Goal: Task Accomplishment & Management: Manage account settings

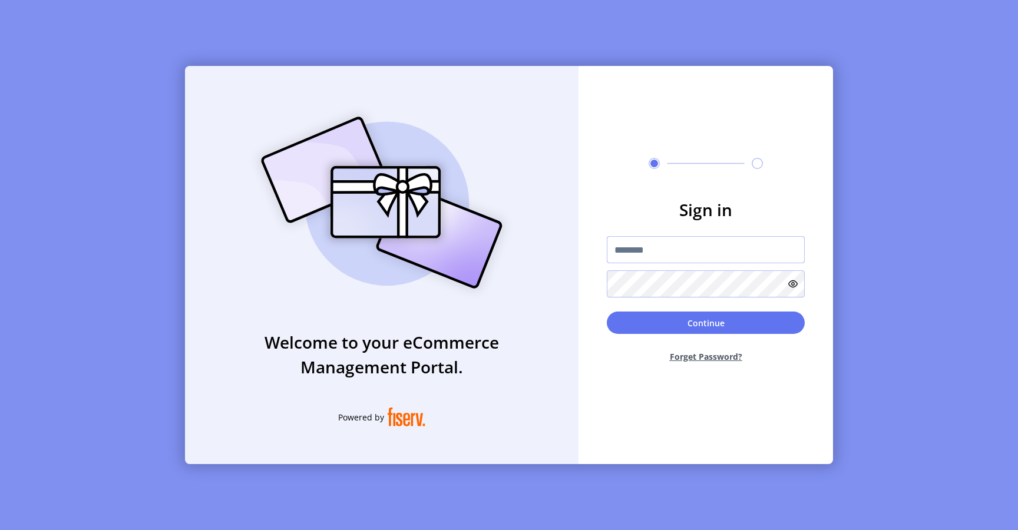
click at [632, 244] on input "text" at bounding box center [706, 249] width 198 height 27
type input "**********"
click at [623, 326] on button "Continue" at bounding box center [706, 323] width 198 height 22
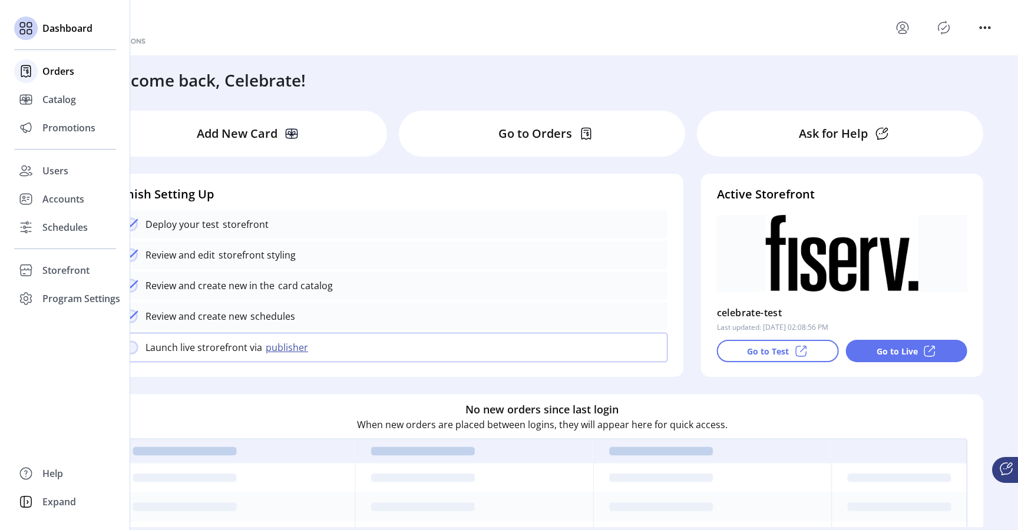
click at [61, 73] on span "Orders" at bounding box center [58, 71] width 32 height 14
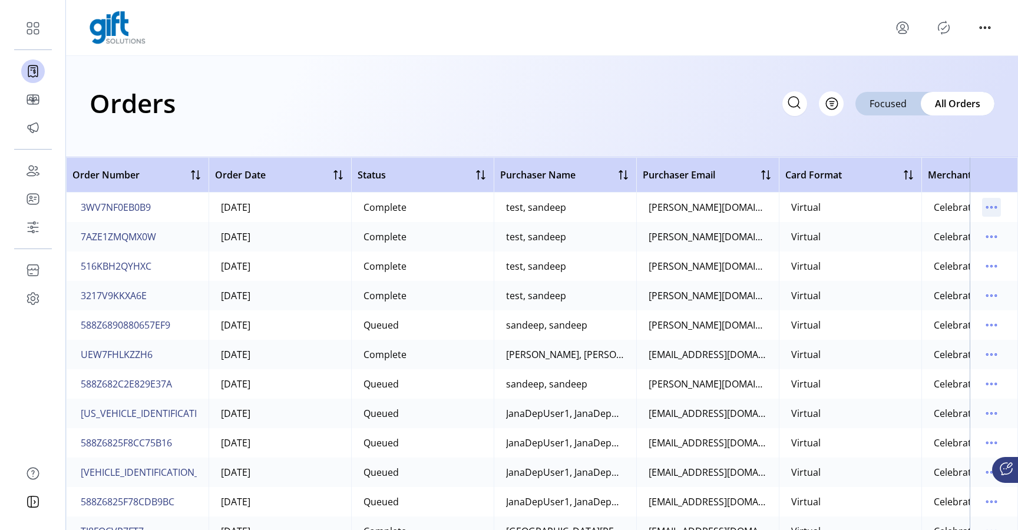
click at [991, 207] on icon "menu" at bounding box center [992, 208] width 2 height 2
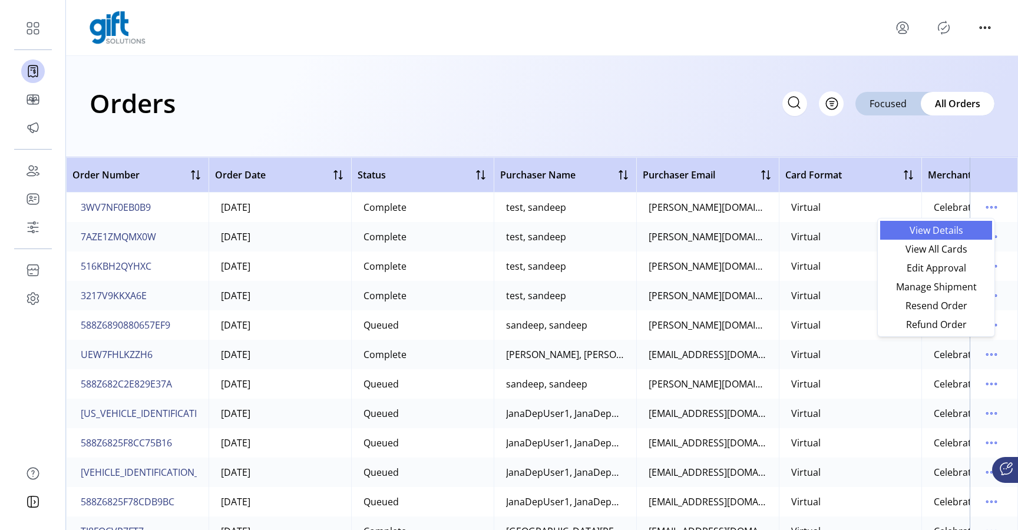
click at [959, 235] on span "View Details" at bounding box center [937, 230] width 98 height 9
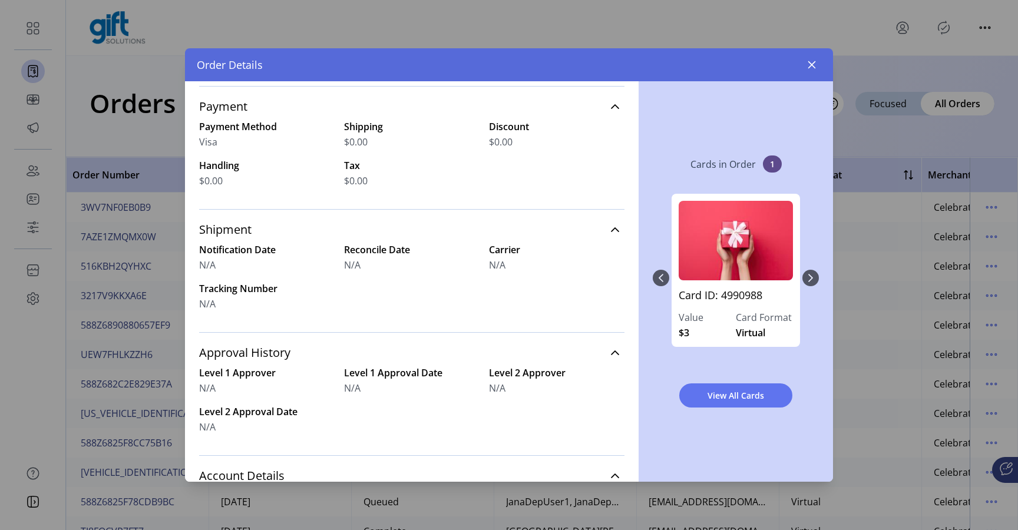
scroll to position [279, 0]
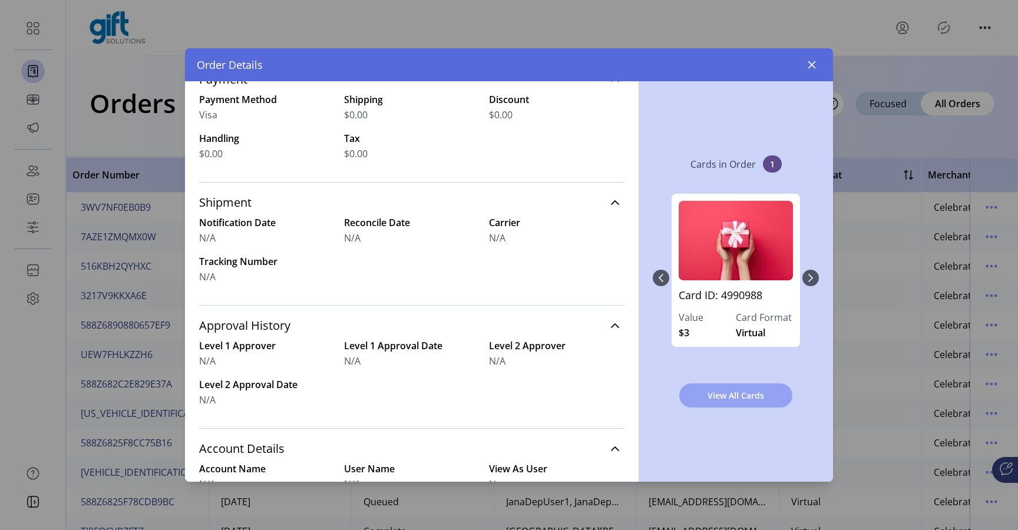
click at [744, 398] on span "View All Cards" at bounding box center [736, 396] width 83 height 12
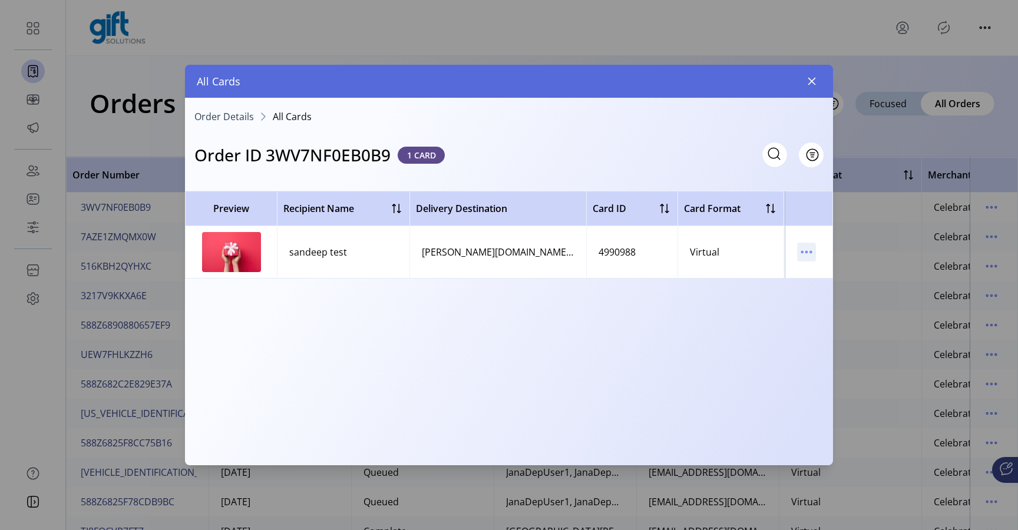
click at [806, 250] on icon "menu" at bounding box center [806, 252] width 19 height 19
click at [827, 272] on span "View Card Details" at bounding box center [856, 275] width 98 height 9
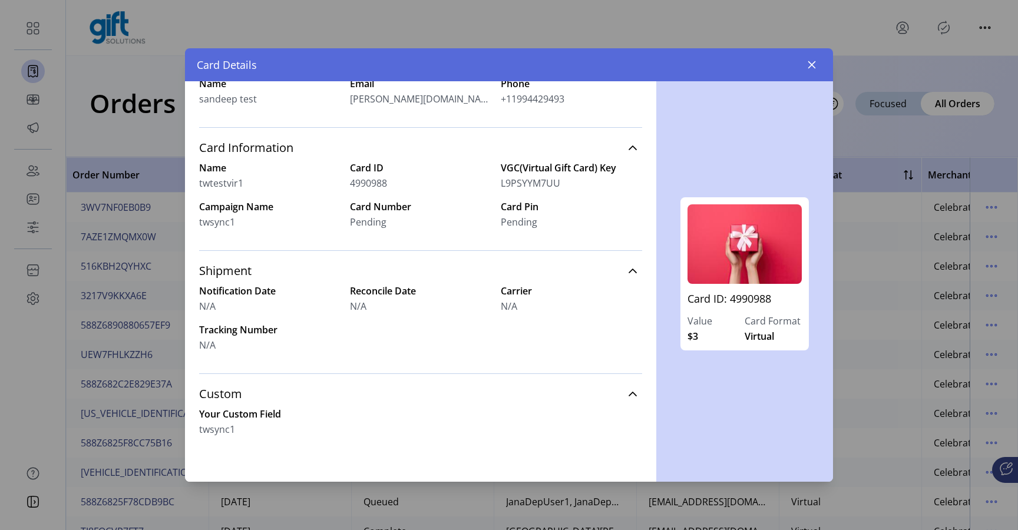
scroll to position [211, 0]
drag, startPoint x: 232, startPoint y: 348, endPoint x: 205, endPoint y: 268, distance: 84.1
click at [205, 268] on div "Shipment Notification Date N/A Reconcile Date N/A Carrier N/A Tracking Number N…" at bounding box center [420, 310] width 443 height 123
click at [819, 63] on button "button" at bounding box center [812, 64] width 19 height 19
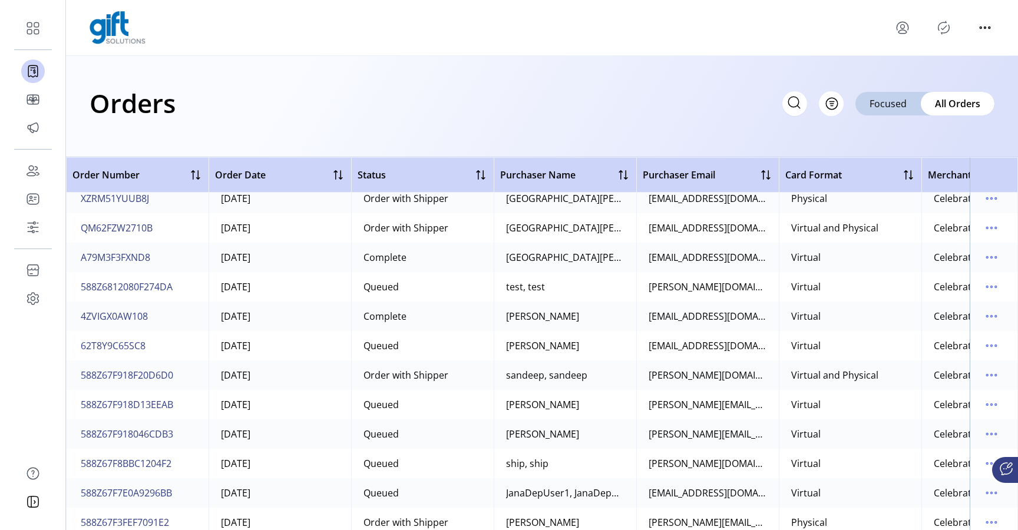
scroll to position [456, 0]
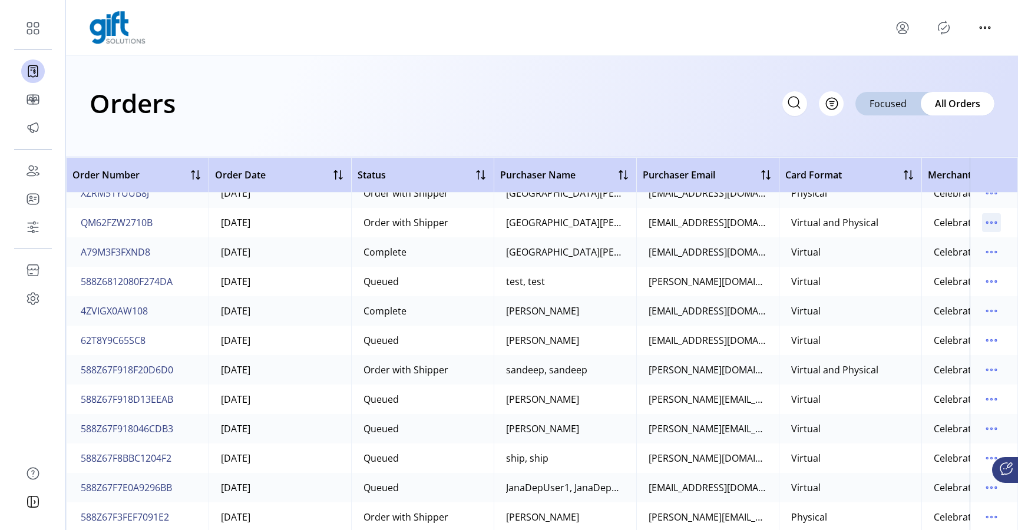
click at [995, 223] on icon "menu" at bounding box center [996, 223] width 2 height 2
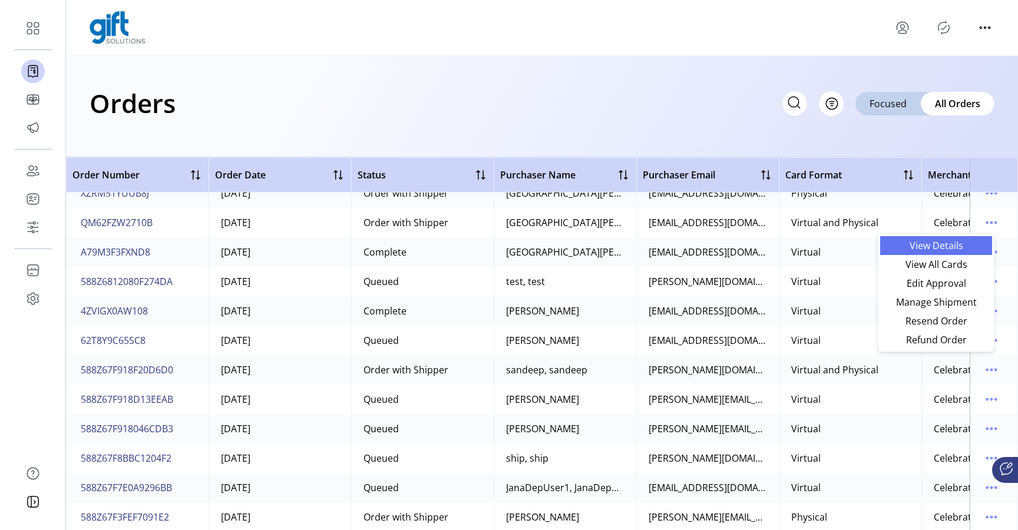
click at [960, 244] on span "View Details" at bounding box center [937, 245] width 98 height 9
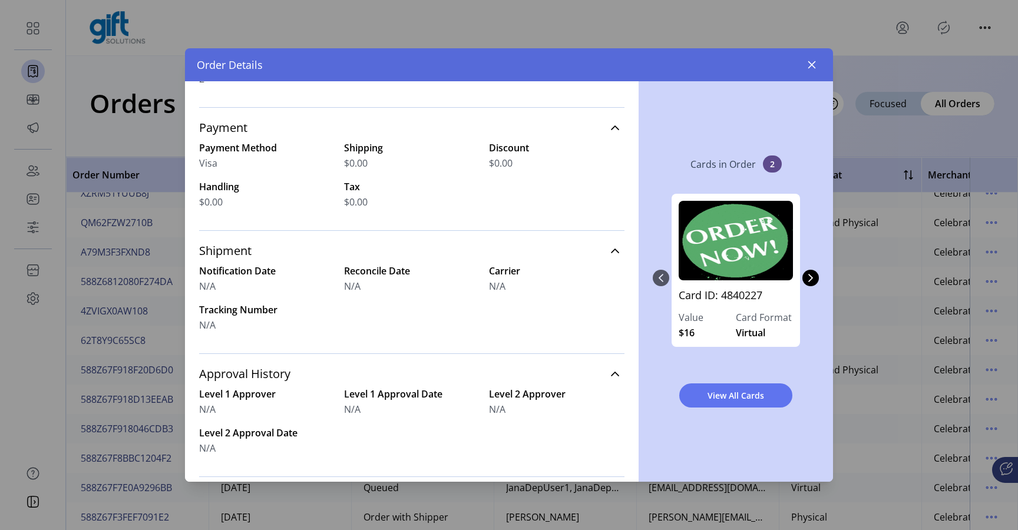
scroll to position [253, 0]
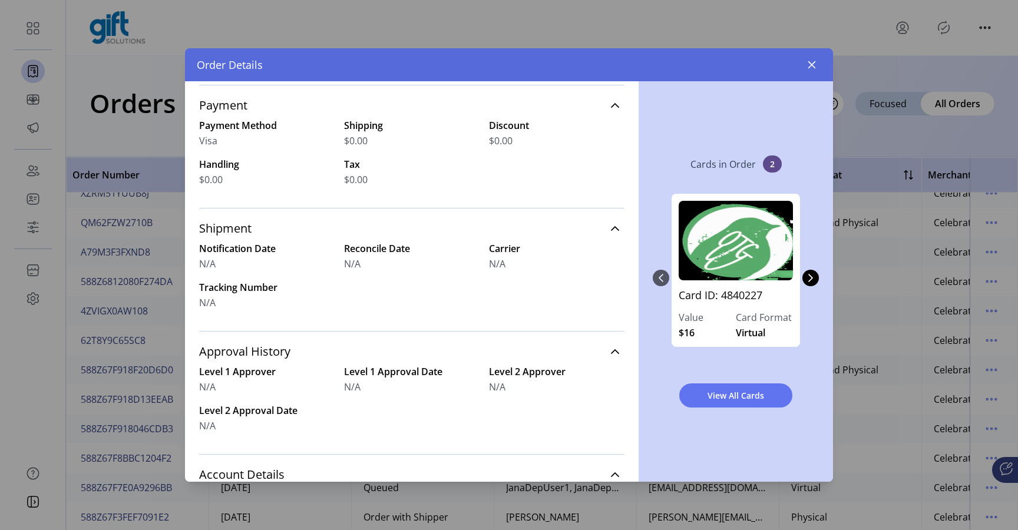
drag, startPoint x: 224, startPoint y: 308, endPoint x: 195, endPoint y: 220, distance: 92.4
click at [195, 220] on div "Order #QM62FZW2710B Order Date [DATE] 03:29:36pm Order Status Order with Shippe…" at bounding box center [412, 281] width 454 height 401
click at [207, 224] on span "Shipment" at bounding box center [225, 229] width 52 height 12
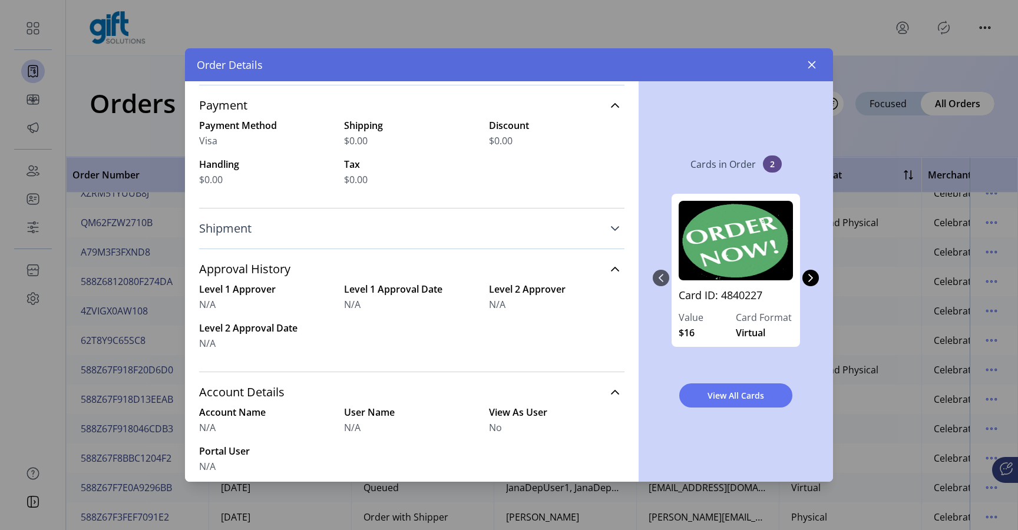
click at [207, 224] on span "Shipment" at bounding box center [225, 229] width 52 height 12
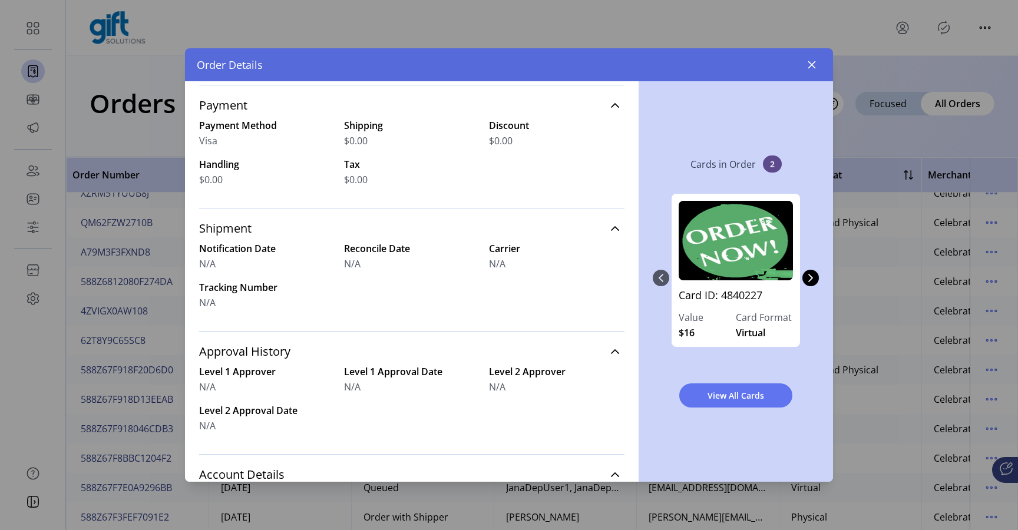
click at [226, 262] on div "N/A" at bounding box center [267, 264] width 136 height 14
drag, startPoint x: 226, startPoint y: 314, endPoint x: 196, endPoint y: 224, distance: 95.1
click at [196, 224] on div "Order #QM62FZW2710B Order Date [DATE] 03:29:36pm Order Status Order with Shippe…" at bounding box center [412, 281] width 454 height 401
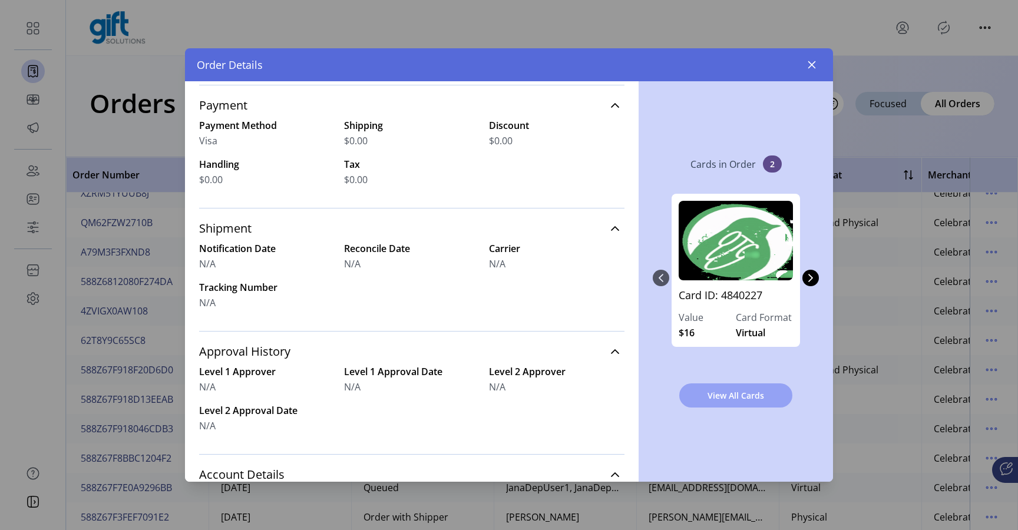
click at [734, 396] on span "View All Cards" at bounding box center [736, 396] width 83 height 12
